Goal: Information Seeking & Learning: Understand process/instructions

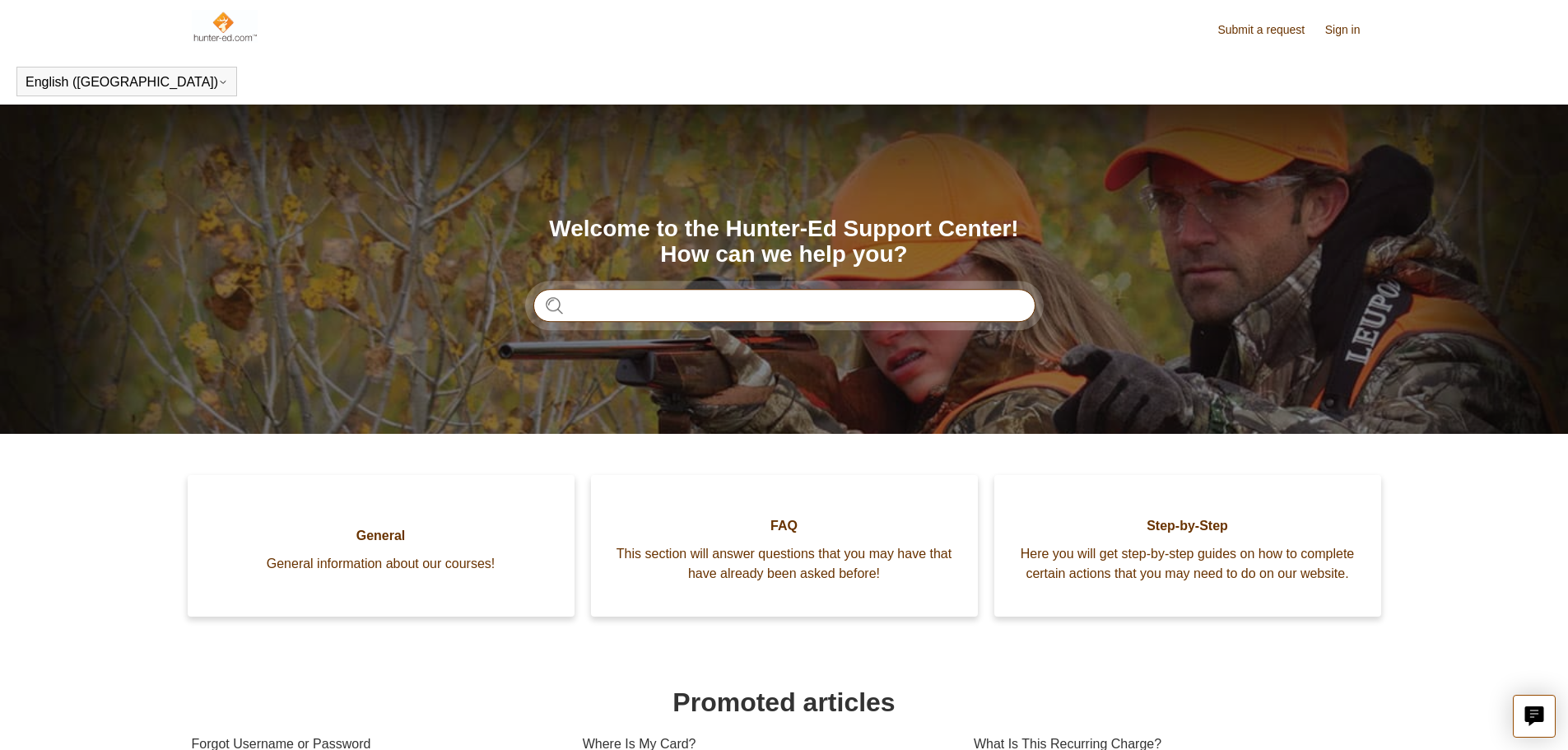
click at [597, 311] on input "Search" at bounding box center [784, 305] width 502 height 33
type input "**********"
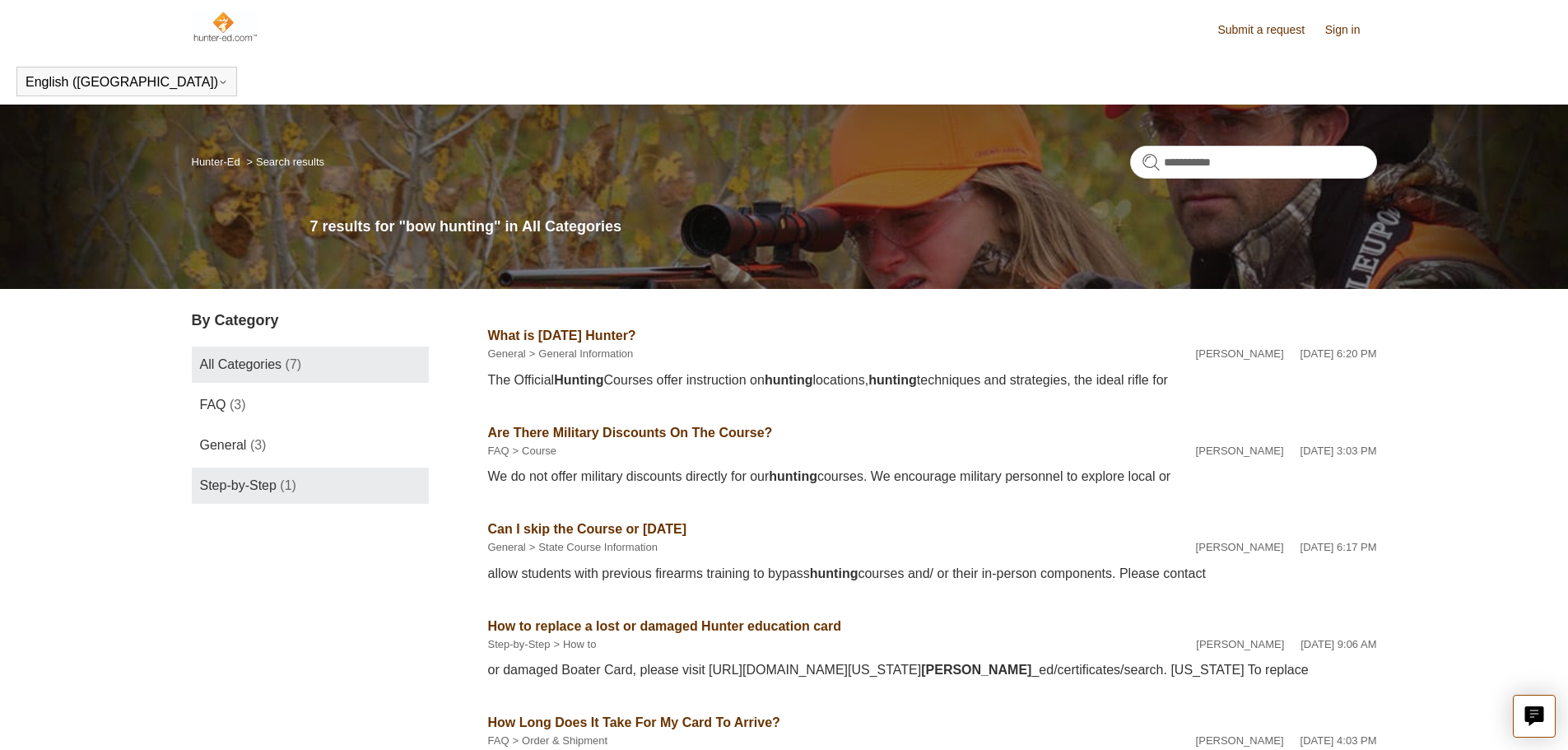
click at [224, 491] on span "Step-by-Step" at bounding box center [238, 484] width 77 height 14
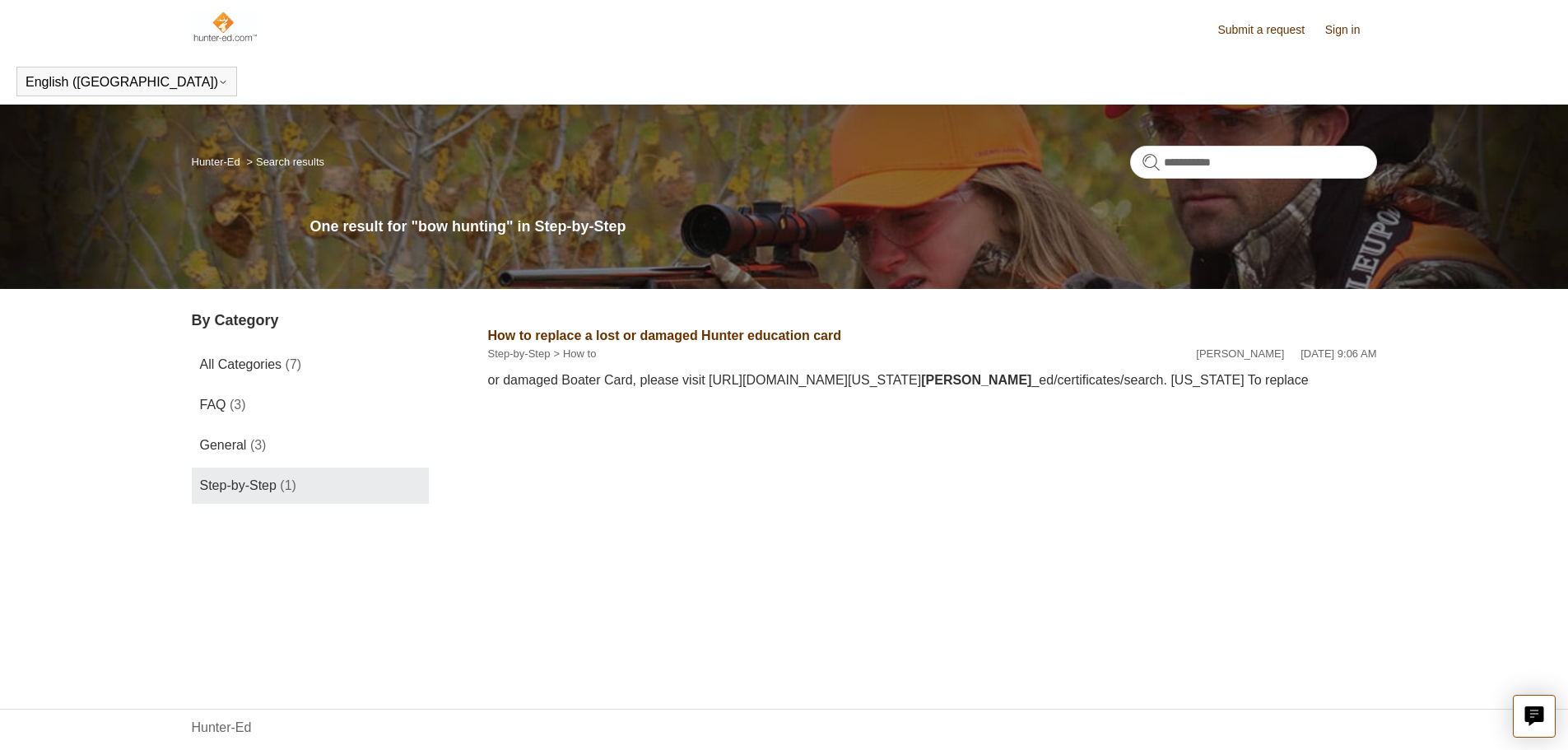
click at [1337, 32] on link "Sign in" at bounding box center [1350, 30] width 51 height 17
